Goal: Task Accomplishment & Management: Manage account settings

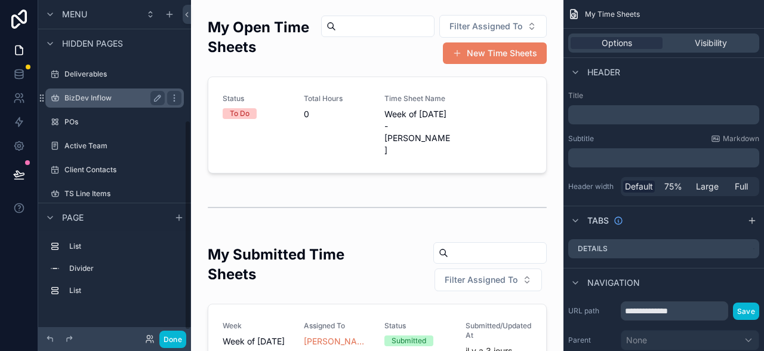
scroll to position [201, 0]
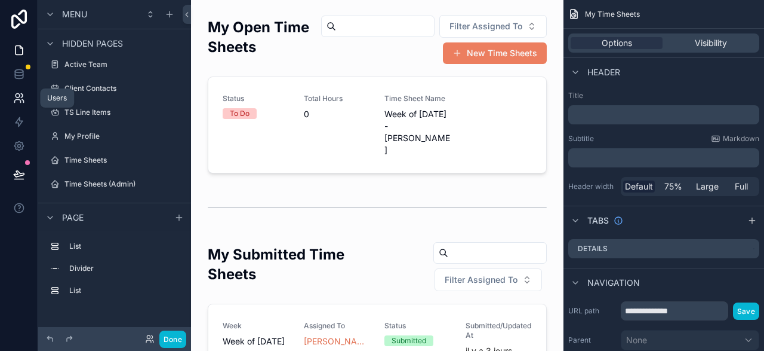
click at [17, 95] on icon at bounding box center [19, 98] width 12 height 12
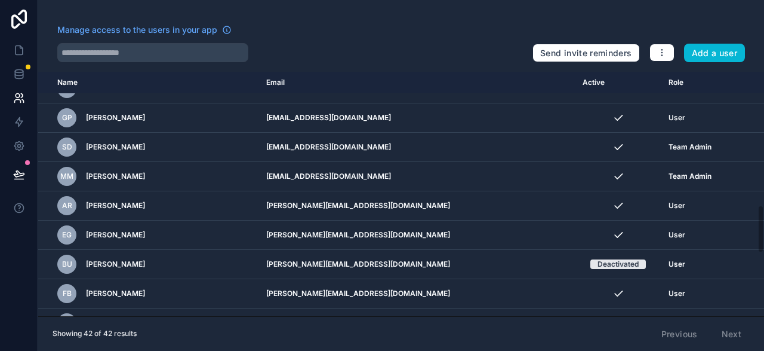
scroll to position [623, 0]
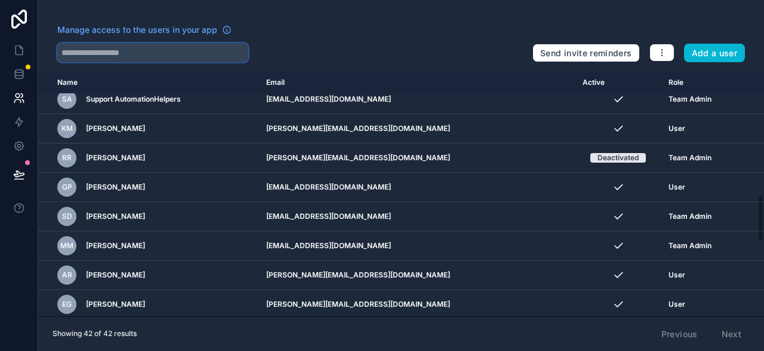
click at [192, 52] on input "text" at bounding box center [152, 52] width 191 height 19
type input "********"
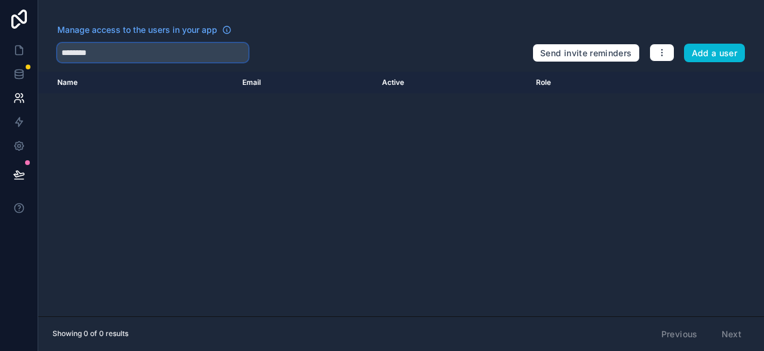
drag, startPoint x: 129, startPoint y: 54, endPoint x: 88, endPoint y: 57, distance: 41.3
click at [57, 56] on input "********" at bounding box center [152, 52] width 191 height 19
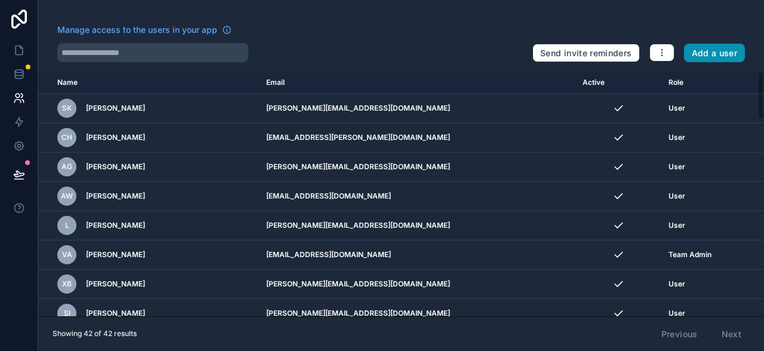
click at [724, 55] on button "Add a user" at bounding box center [715, 53] width 62 height 19
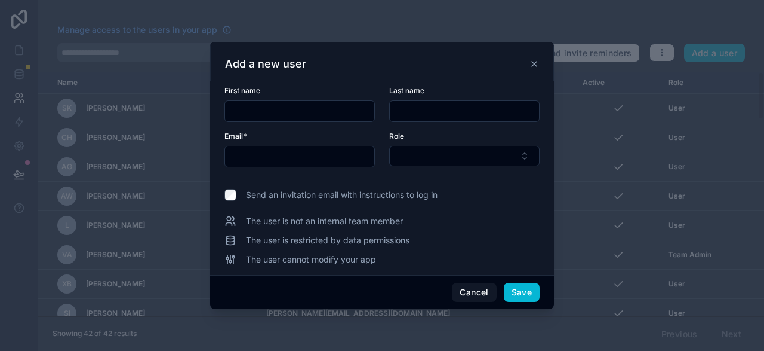
click at [280, 116] on input "text" at bounding box center [299, 111] width 149 height 17
type input "******"
click at [245, 156] on input "text" at bounding box center [299, 156] width 149 height 17
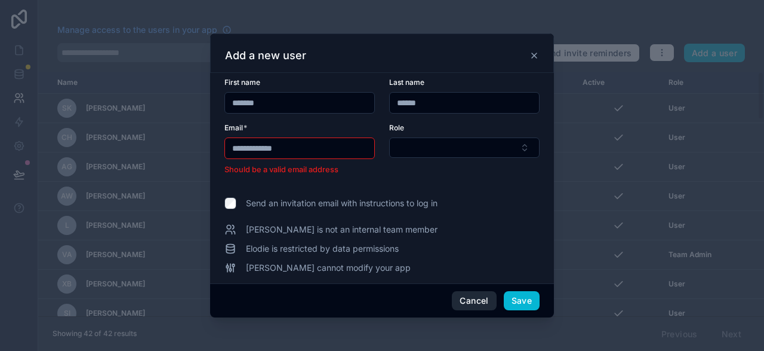
type input "**********"
click at [465, 299] on button "Cancel" at bounding box center [474, 300] width 44 height 19
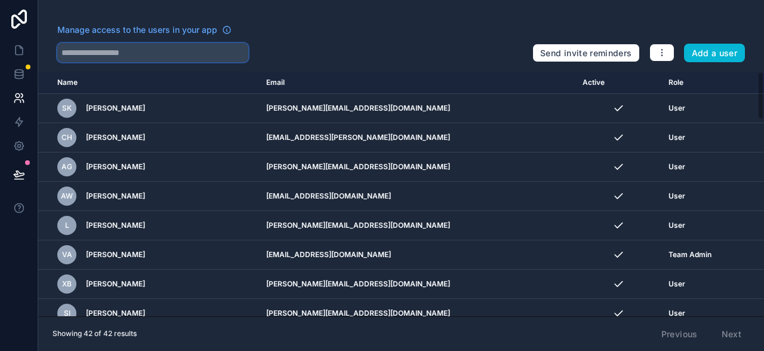
click at [142, 50] on input "text" at bounding box center [152, 52] width 191 height 19
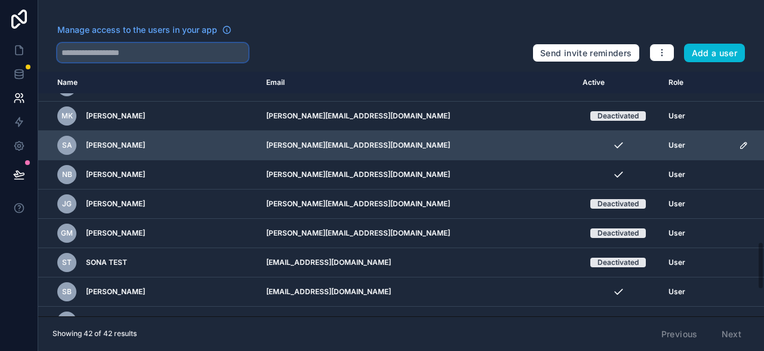
scroll to position [997, 0]
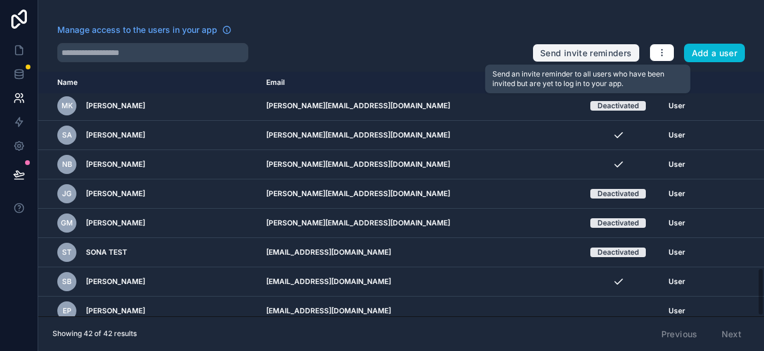
click at [603, 49] on button "Send invite reminders" at bounding box center [586, 53] width 107 height 19
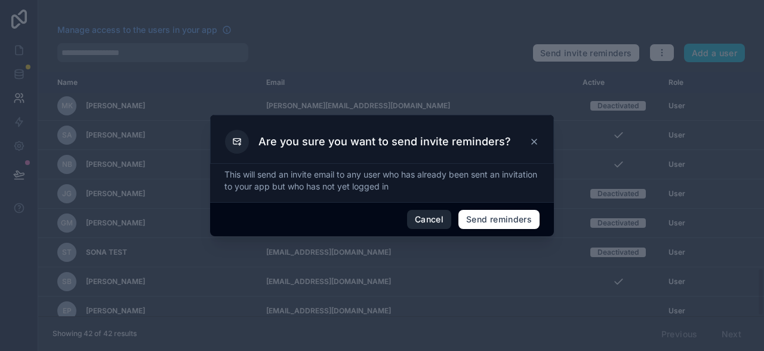
click at [421, 217] on button "Cancel" at bounding box center [429, 219] width 44 height 19
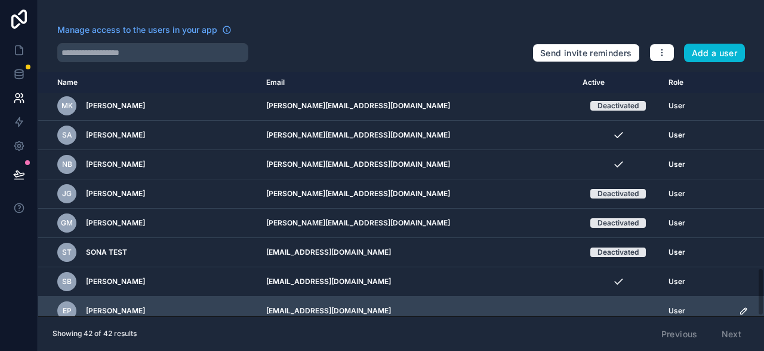
click at [739, 306] on icon "scrollable content" at bounding box center [744, 311] width 10 height 10
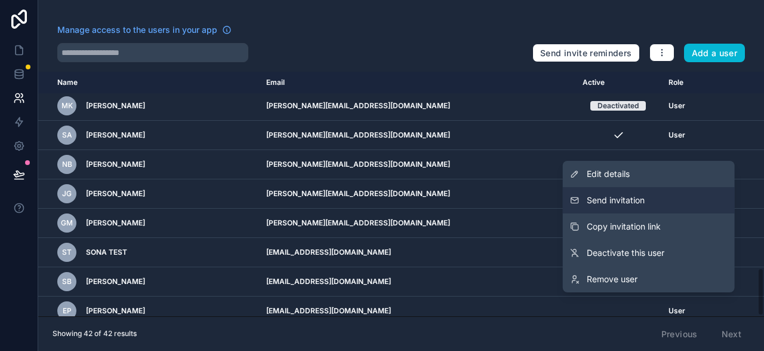
click at [648, 199] on button "Send invitation" at bounding box center [649, 200] width 172 height 26
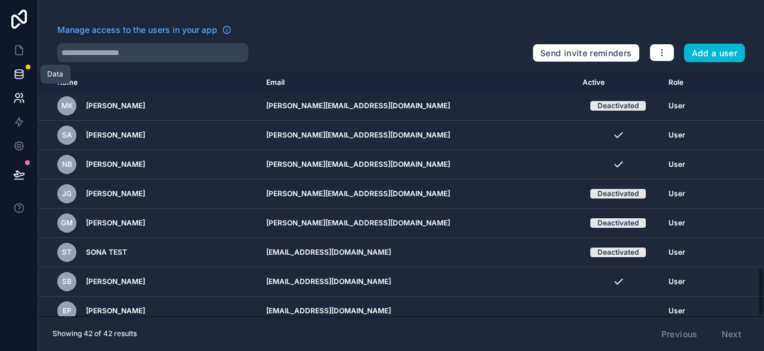
click at [16, 73] on icon at bounding box center [19, 74] width 12 height 12
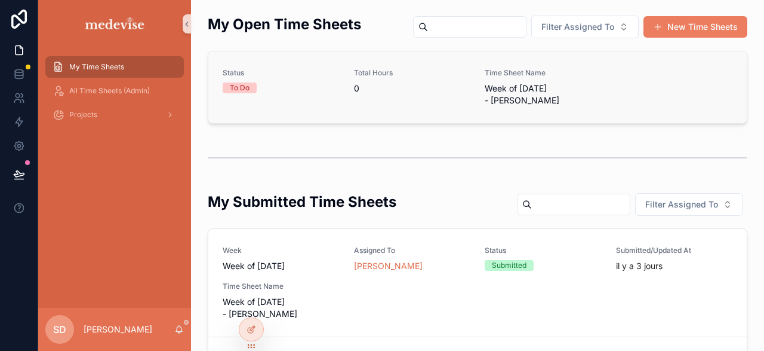
click at [251, 88] on span "To Do" at bounding box center [240, 87] width 34 height 11
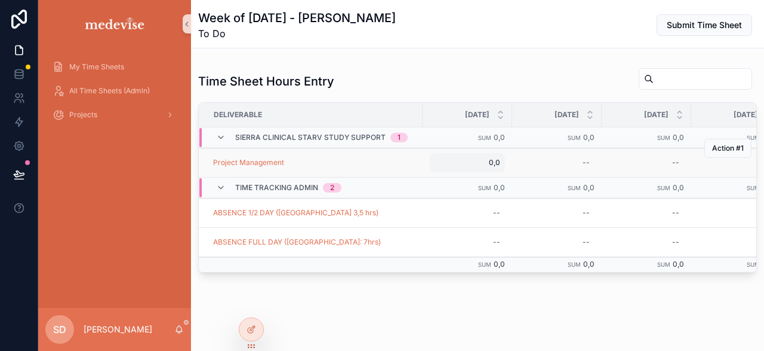
click at [491, 161] on span "0,0" at bounding box center [468, 163] width 66 height 10
type input "***"
click at [577, 177] on icon "scrollable content" at bounding box center [578, 178] width 10 height 10
click at [570, 162] on div "--" at bounding box center [557, 162] width 75 height 19
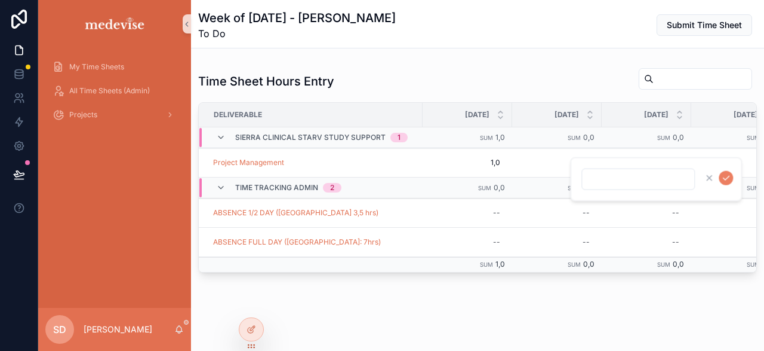
type input "***"
click at [580, 162] on div "--" at bounding box center [557, 162] width 75 height 19
click at [726, 179] on icon "scrollable content" at bounding box center [726, 178] width 10 height 10
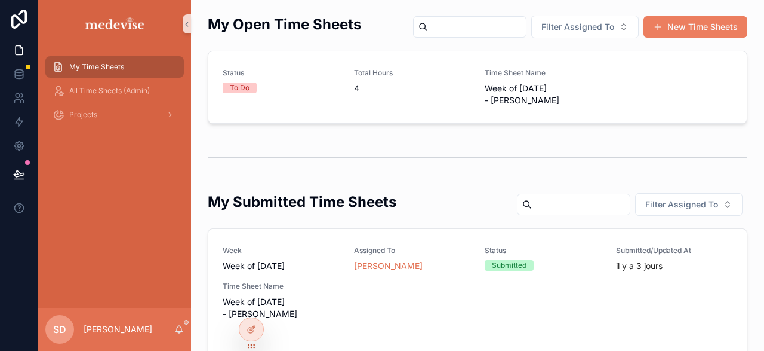
click at [236, 85] on div "To Do" at bounding box center [240, 87] width 20 height 11
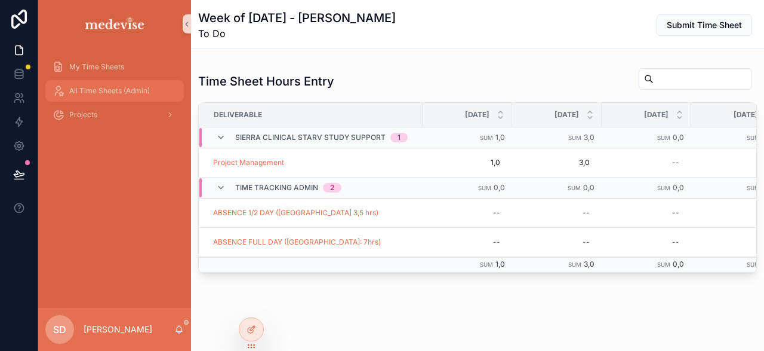
click at [87, 86] on span "All Time Sheets (Admin)" at bounding box center [109, 91] width 81 height 10
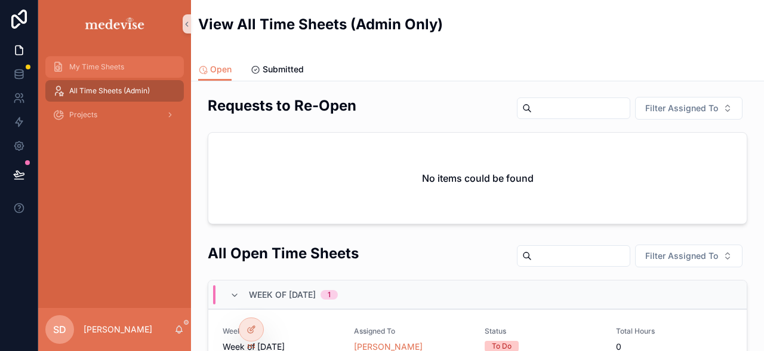
click at [100, 66] on span "My Time Sheets" at bounding box center [96, 67] width 55 height 10
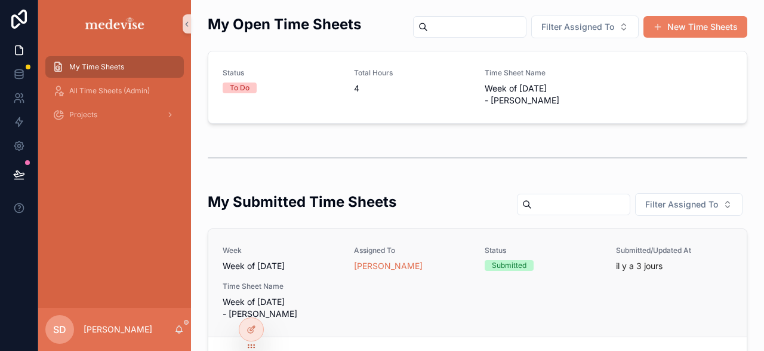
click at [511, 266] on div "Submitted" at bounding box center [509, 265] width 35 height 11
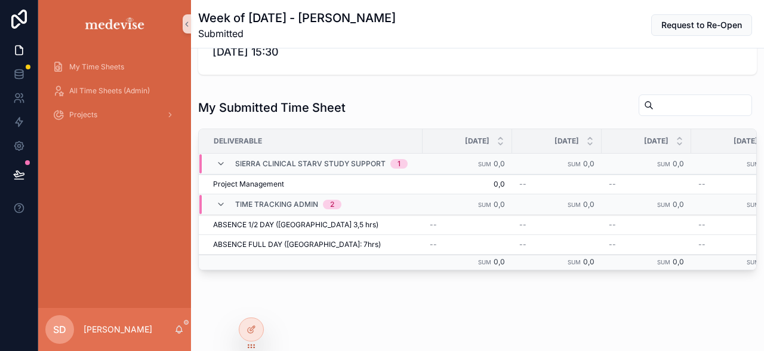
scroll to position [70, 0]
